Goal: Information Seeking & Learning: Learn about a topic

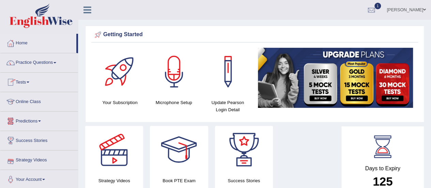
click at [45, 56] on link "Practice Questions" at bounding box center [39, 61] width 78 height 17
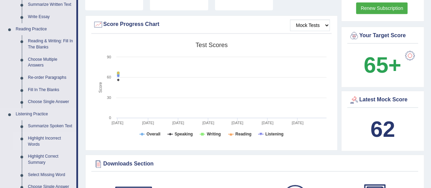
scroll to position [205, 0]
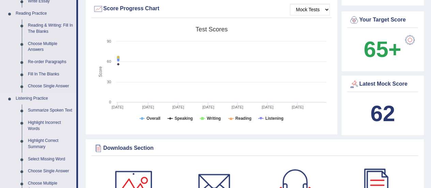
click at [52, 110] on link "Summarize Spoken Text" at bounding box center [50, 110] width 51 height 12
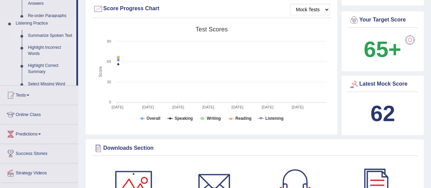
scroll to position [99, 0]
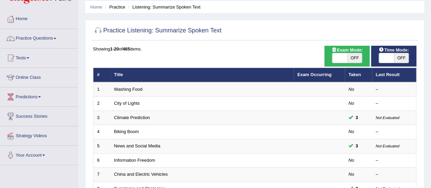
scroll to position [34, 0]
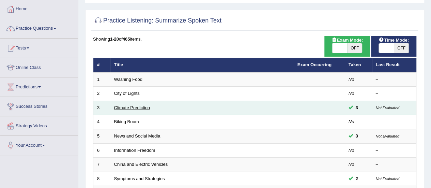
click at [126, 107] on link "Climate Prediction" at bounding box center [132, 107] width 36 height 5
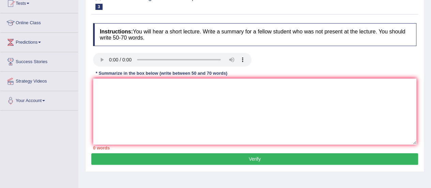
scroll to position [68, 0]
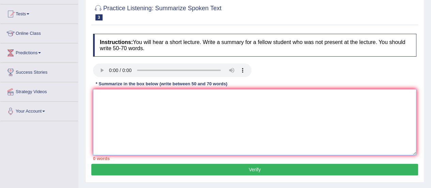
click at [128, 94] on textarea at bounding box center [255, 122] width 324 height 66
paste textarea "The speaker provided a comprehensive overview of [main topic], highlighting sev…"
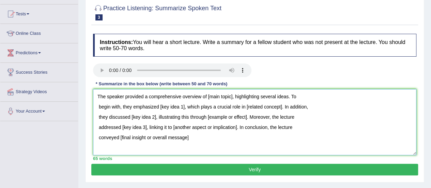
drag, startPoint x: 208, startPoint y: 97, endPoint x: 232, endPoint y: 97, distance: 23.9
click at [232, 97] on textarea "The speaker provided a comprehensive overview of [main topic], highlighting sev…" at bounding box center [255, 122] width 324 height 66
click at [97, 108] on textarea "The speaker provided a comprehensive overview of climate change, highlighting s…" at bounding box center [255, 122] width 324 height 66
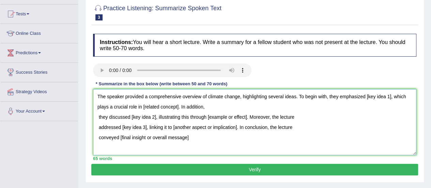
drag, startPoint x: 368, startPoint y: 97, endPoint x: 392, endPoint y: 97, distance: 24.6
click at [392, 97] on textarea "The speaker provided a comprehensive overview of climate change, highlighting s…" at bounding box center [255, 122] width 324 height 66
drag, startPoint x: 172, startPoint y: 107, endPoint x: 207, endPoint y: 106, distance: 35.1
click at [207, 106] on textarea "The speaker provided a comprehensive overview of climate change, highlighting s…" at bounding box center [255, 122] width 324 height 66
drag, startPoint x: 95, startPoint y: 118, endPoint x: 185, endPoint y: 128, distance: 90.6
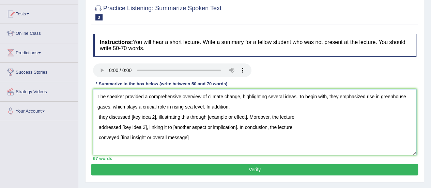
click at [95, 118] on textarea "The speaker provided a comprehensive overview of climate change, highlighting s…" at bounding box center [255, 122] width 324 height 66
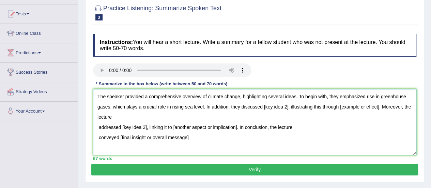
drag, startPoint x: 264, startPoint y: 105, endPoint x: 287, endPoint y: 105, distance: 23.2
click at [287, 105] on textarea "The speaker provided a comprehensive overview of climate change, highlighting s…" at bounding box center [255, 122] width 324 height 66
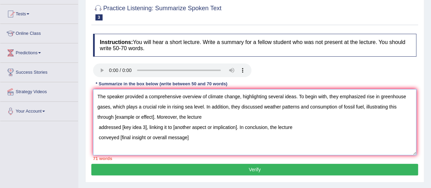
click at [113, 117] on textarea "The speaker provided a comprehensive overview of climate change, highlighting s…" at bounding box center [255, 122] width 324 height 66
drag, startPoint x: 116, startPoint y: 117, endPoint x: 155, endPoint y: 119, distance: 39.6
click at [155, 119] on textarea "The speaker provided a comprehensive overview of climate change, highlighting s…" at bounding box center [255, 122] width 324 height 66
click at [100, 127] on textarea "The speaker provided a comprehensive overview of climate change, highlighting s…" at bounding box center [255, 122] width 324 height 66
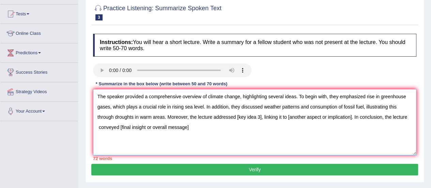
drag, startPoint x: 238, startPoint y: 116, endPoint x: 262, endPoint y: 115, distance: 23.2
click at [262, 115] on textarea "The speaker provided a comprehensive overview of climate change, highlighting s…" at bounding box center [255, 122] width 324 height 66
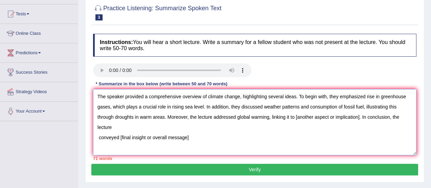
drag, startPoint x: 295, startPoint y: 116, endPoint x: 359, endPoint y: 117, distance: 64.1
click at [359, 117] on textarea "The speaker provided a comprehensive overview of climate change, highlighting s…" at bounding box center [255, 122] width 324 height 66
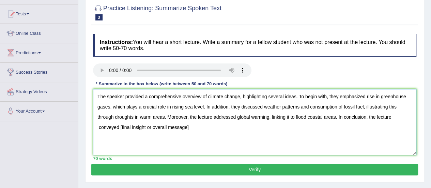
click at [99, 128] on textarea "The speaker provided a comprehensive overview of climate change, highlighting s…" at bounding box center [255, 122] width 324 height 66
click at [118, 127] on textarea "The speaker provided a comprehensive overview of climate change, highlighting s…" at bounding box center [255, 122] width 324 height 66
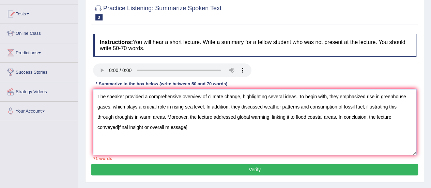
drag, startPoint x: 119, startPoint y: 128, endPoint x: 196, endPoint y: 129, distance: 77.4
click at [196, 129] on textarea "The speaker provided a comprehensive overview of climate change, highlighting s…" at bounding box center [255, 122] width 324 height 66
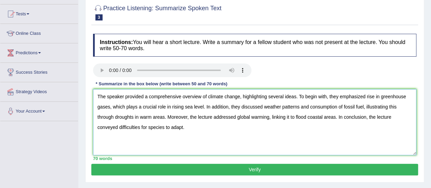
type textarea "The speaker provided a comprehensive overview of climate change, highlighting s…"
